Goal: Task Accomplishment & Management: Use online tool/utility

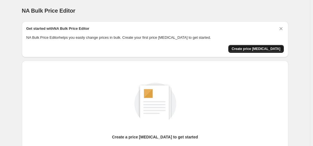
click at [259, 48] on span "Create price change job" at bounding box center [256, 49] width 49 height 4
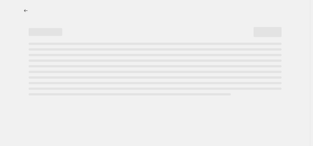
select select "percentage"
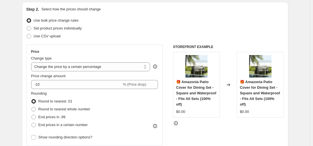
scroll to position [59, 0]
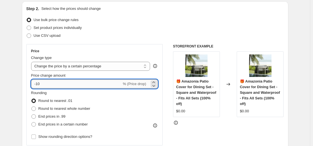
drag, startPoint x: 46, startPoint y: 84, endPoint x: 38, endPoint y: 84, distance: 8.1
click at [38, 84] on input "-10" at bounding box center [76, 83] width 91 height 9
type input "-20"
click at [145, 46] on div "Price Change type Change the price to a certain amount Change the price by a ce…" at bounding box center [94, 94] width 137 height 101
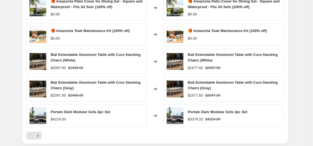
scroll to position [421, 0]
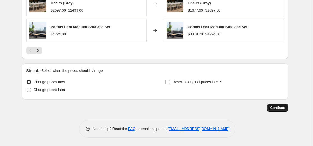
click at [280, 106] on span "Continue" at bounding box center [277, 108] width 15 height 4
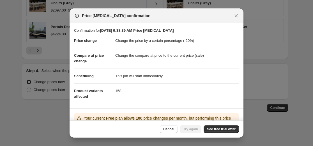
scroll to position [50, 0]
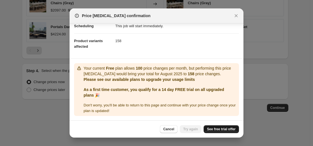
click at [223, 128] on span "See free trial offer" at bounding box center [221, 129] width 29 height 4
select select "percentage"
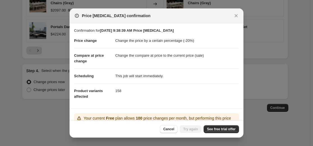
scroll to position [0, 0]
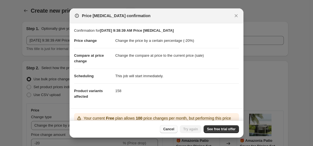
click at [173, 129] on span "Cancel" at bounding box center [168, 129] width 11 height 4
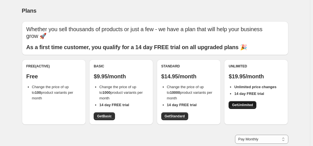
click at [243, 104] on span "Get Unlimited" at bounding box center [242, 105] width 21 height 4
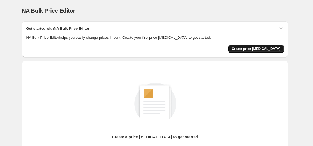
click at [251, 52] on button "Create price [MEDICAL_DATA]" at bounding box center [256, 49] width 56 height 8
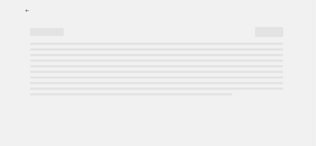
select select "percentage"
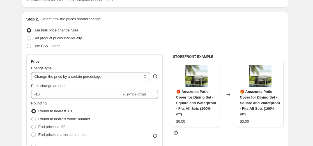
scroll to position [50, 0]
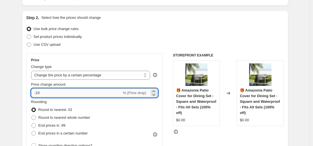
click at [49, 92] on input "-10" at bounding box center [76, 92] width 91 height 9
type input "-1"
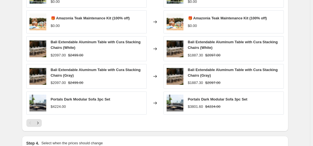
scroll to position [421, 0]
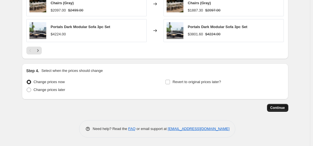
type input "-20"
click at [281, 104] on button "Continue" at bounding box center [277, 108] width 21 height 8
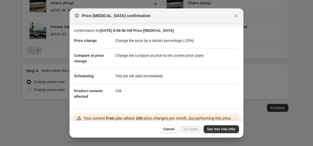
scroll to position [50, 0]
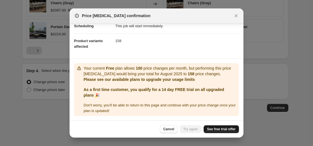
click at [220, 127] on link "See free trial offer" at bounding box center [221, 129] width 35 height 8
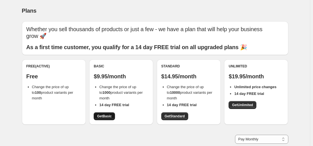
click at [105, 114] on link "Get Basic" at bounding box center [104, 116] width 21 height 8
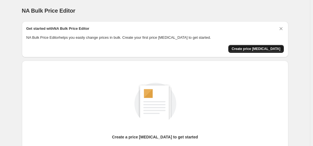
click at [263, 48] on span "Create price change job" at bounding box center [256, 49] width 49 height 4
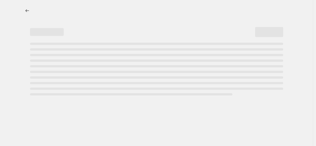
select select "percentage"
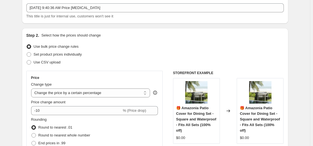
scroll to position [40, 0]
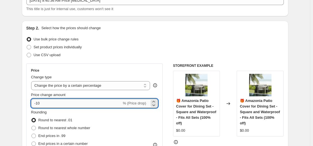
click at [47, 100] on input "-10" at bounding box center [76, 103] width 91 height 9
type input "-1"
type input "-20"
click at [147, 42] on div "Use bulk price change rules" at bounding box center [155, 39] width 258 height 8
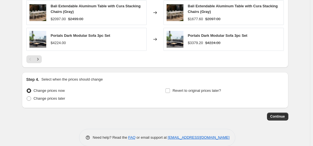
scroll to position [421, 0]
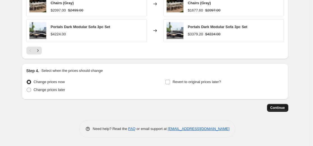
click at [284, 108] on span "Continue" at bounding box center [277, 108] width 15 height 4
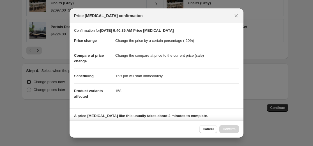
scroll to position [90, 0]
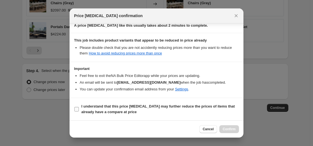
click at [89, 108] on b "I understand that this price change job may further reduce the prices of items …" at bounding box center [157, 109] width 153 height 10
click at [79, 108] on input "I understand that this price change job may further reduce the prices of items …" at bounding box center [76, 109] width 4 height 4
checkbox input "true"
click at [229, 127] on button "Confirm" at bounding box center [229, 129] width 20 height 8
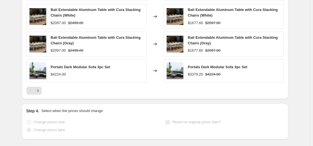
scroll to position [435, 0]
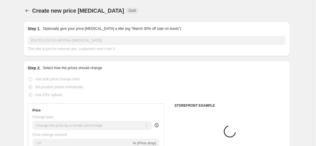
select select "percentage"
